Goal: Information Seeking & Learning: Understand process/instructions

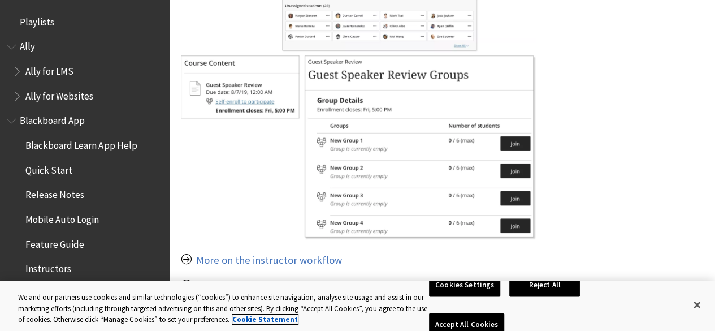
scroll to position [735, 0]
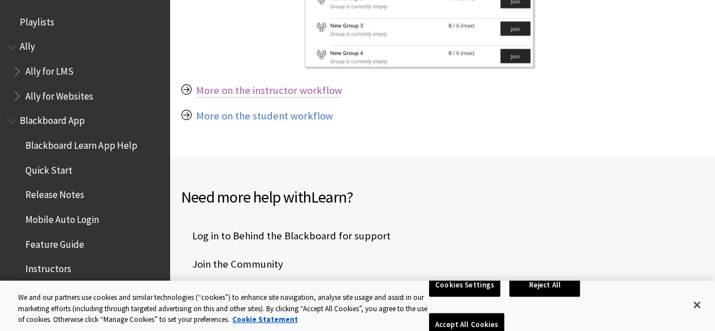
click at [284, 92] on link "More on the instructor workflow" at bounding box center [269, 91] width 146 height 14
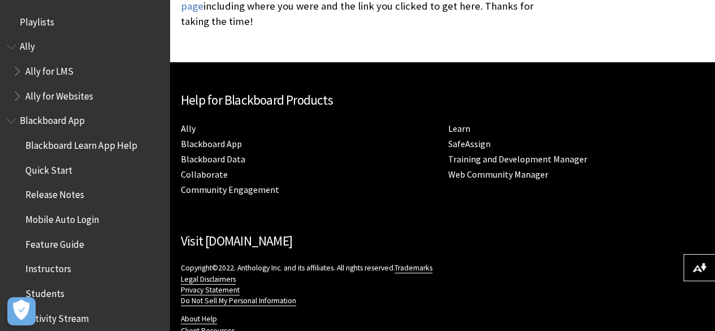
scroll to position [456, 0]
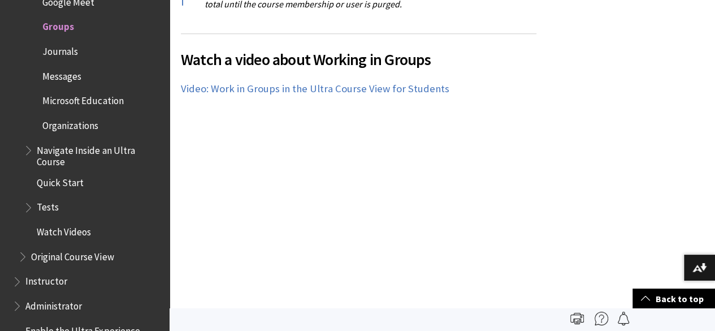
scroll to position [2545, 0]
